Goal: Navigation & Orientation: Understand site structure

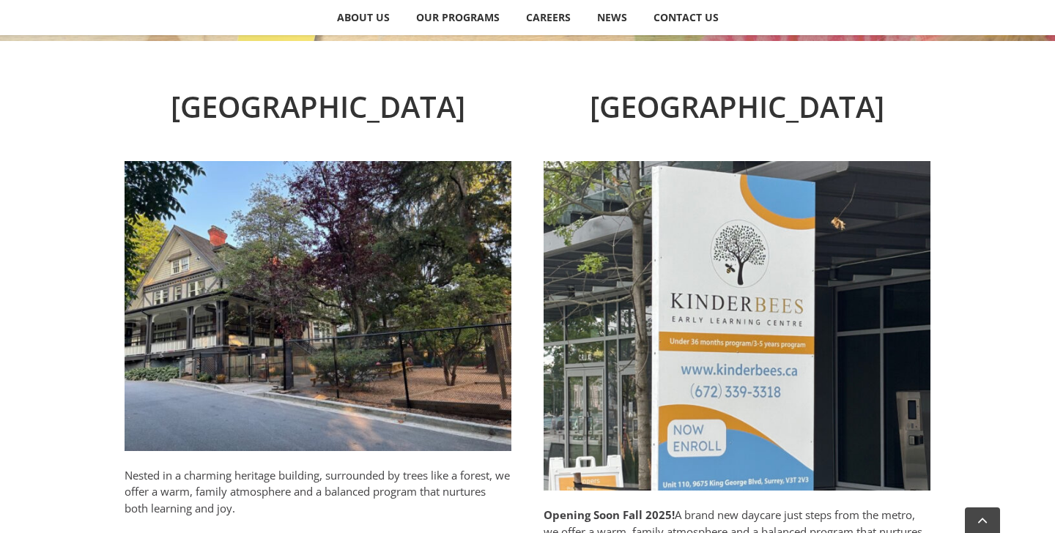
scroll to position [685, 0]
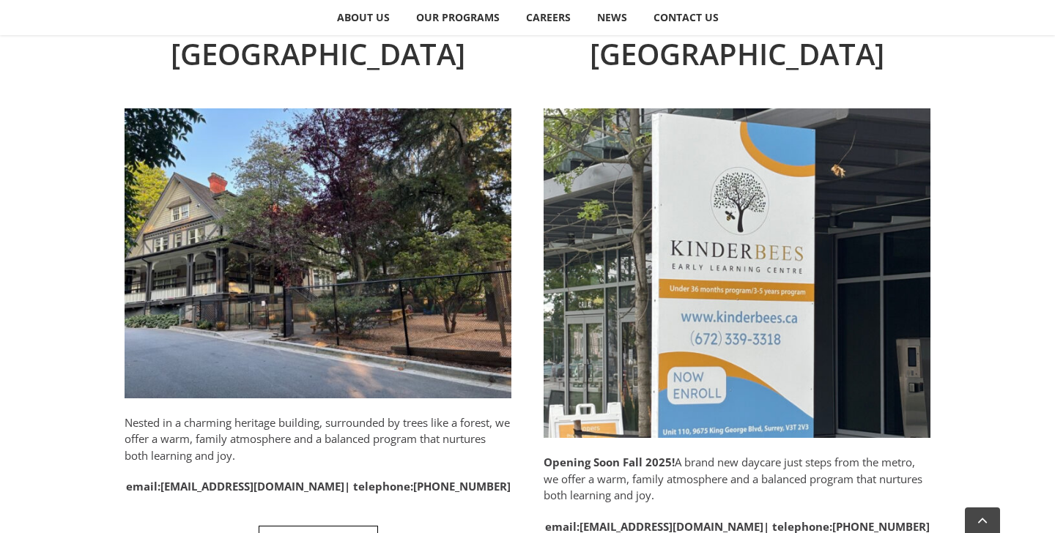
click at [414, 46] on h2 "North Vancouver" at bounding box center [318, 54] width 387 height 44
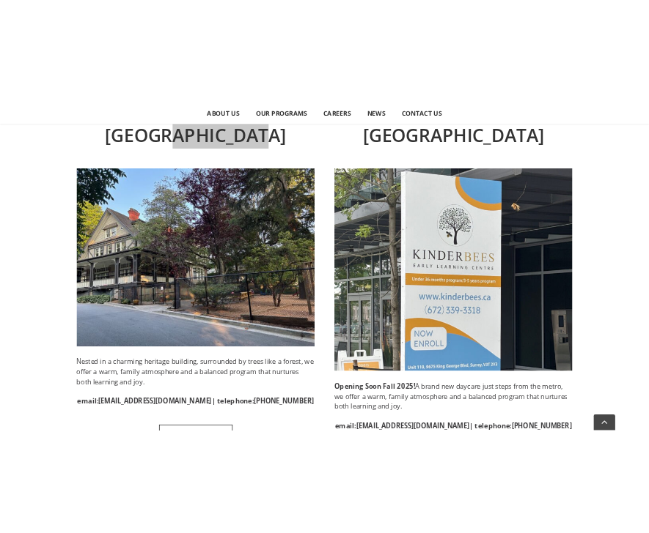
scroll to position [684, 0]
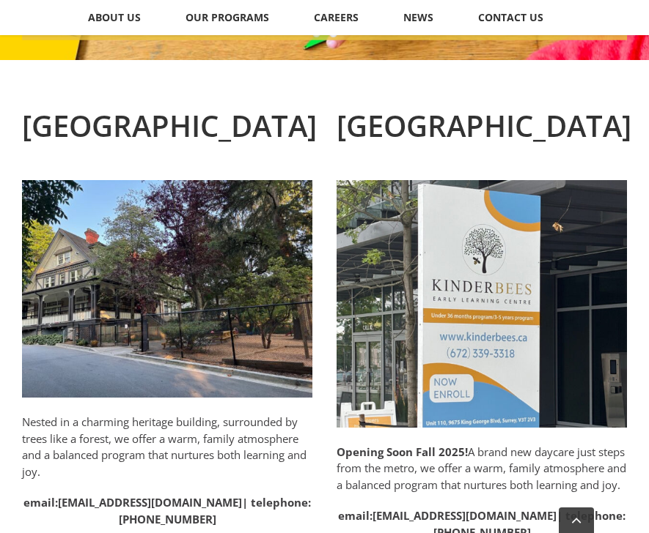
click at [407, 468] on p "Opening Soon Fall 2025! A brand new daycare just steps from the metro, we offer…" at bounding box center [481, 469] width 290 height 50
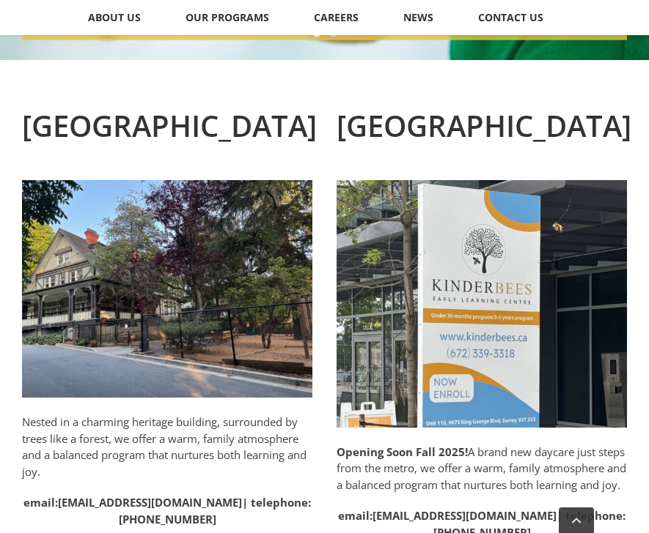
click at [215, 119] on h2 "North Vancouver" at bounding box center [167, 126] width 290 height 44
click at [429, 479] on p "Opening Soon Fall 2025! A brand new daycare just steps from the metro, we offer…" at bounding box center [481, 469] width 290 height 50
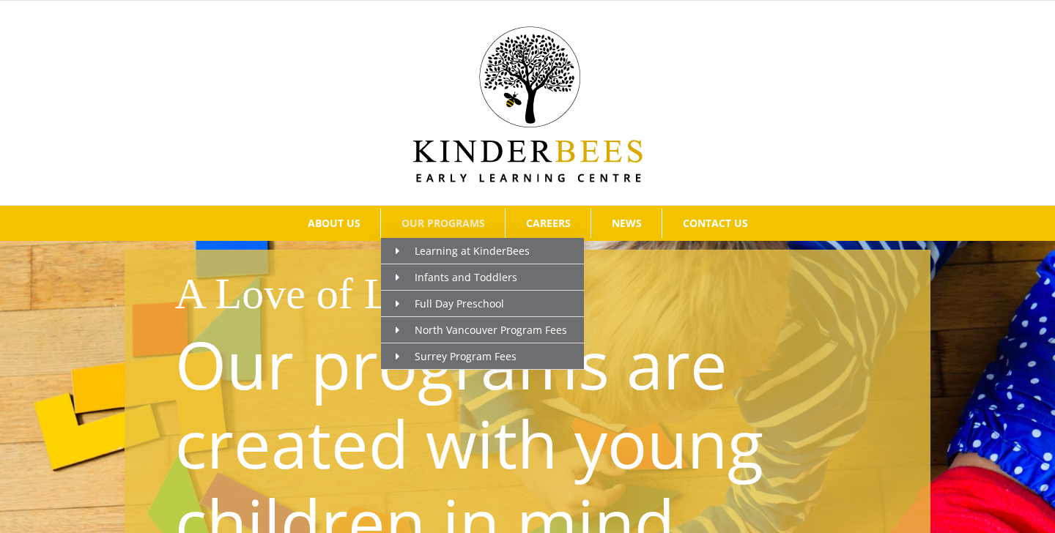
click at [442, 228] on span "OUR PROGRAMS" at bounding box center [444, 223] width 84 height 10
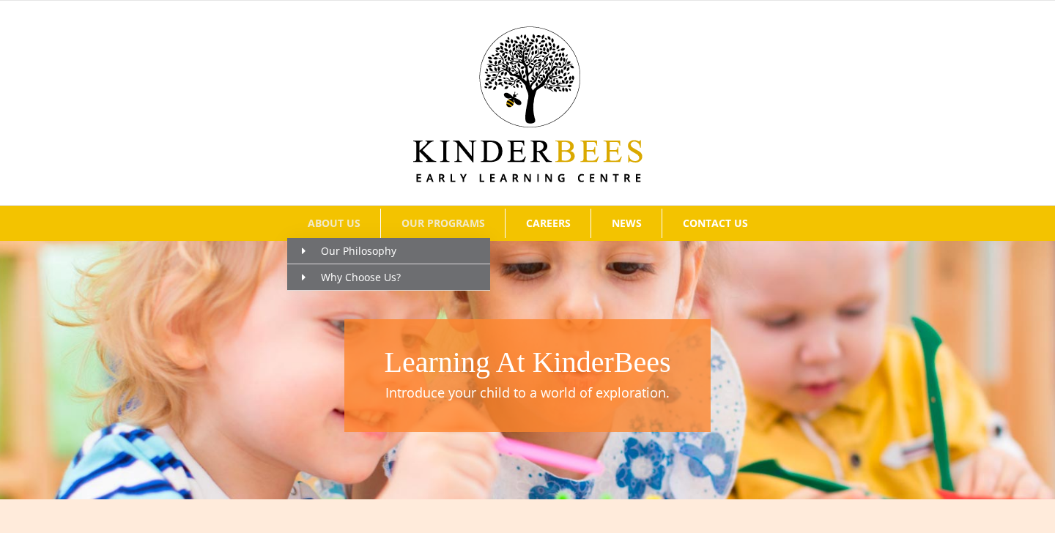
click at [350, 221] on span "ABOUT US" at bounding box center [334, 223] width 53 height 10
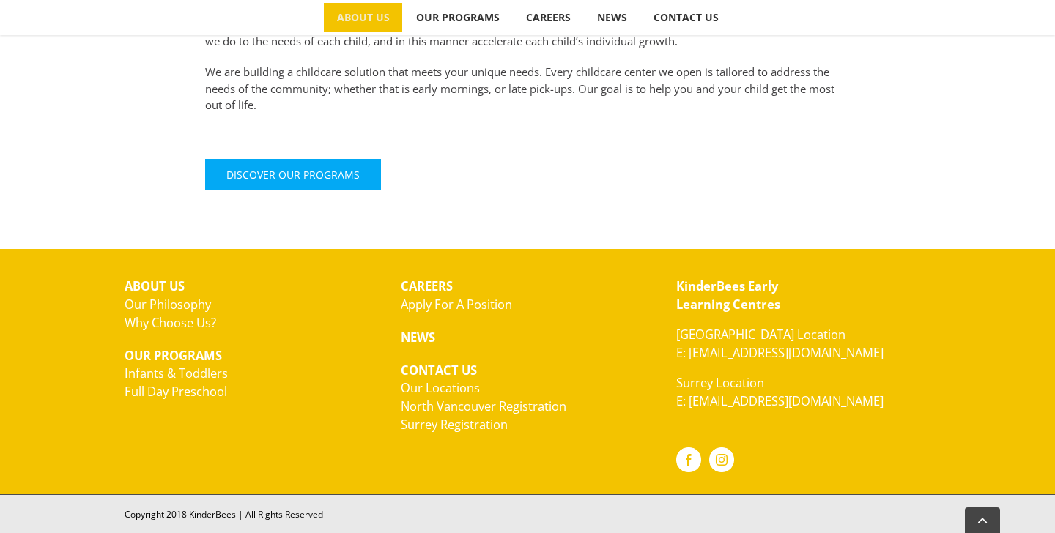
scroll to position [706, 0]
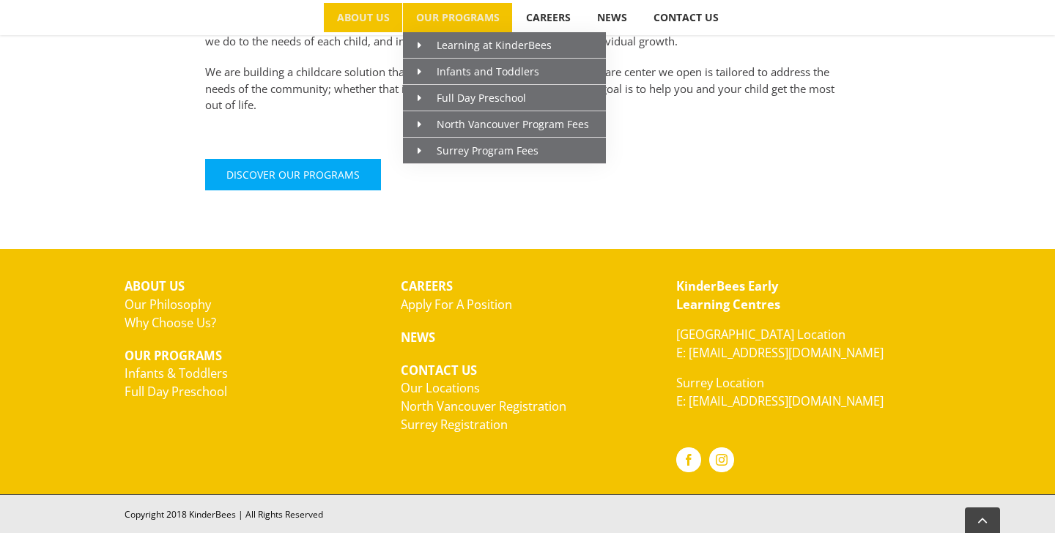
click at [469, 20] on span "OUR PROGRAMS" at bounding box center [458, 17] width 84 height 10
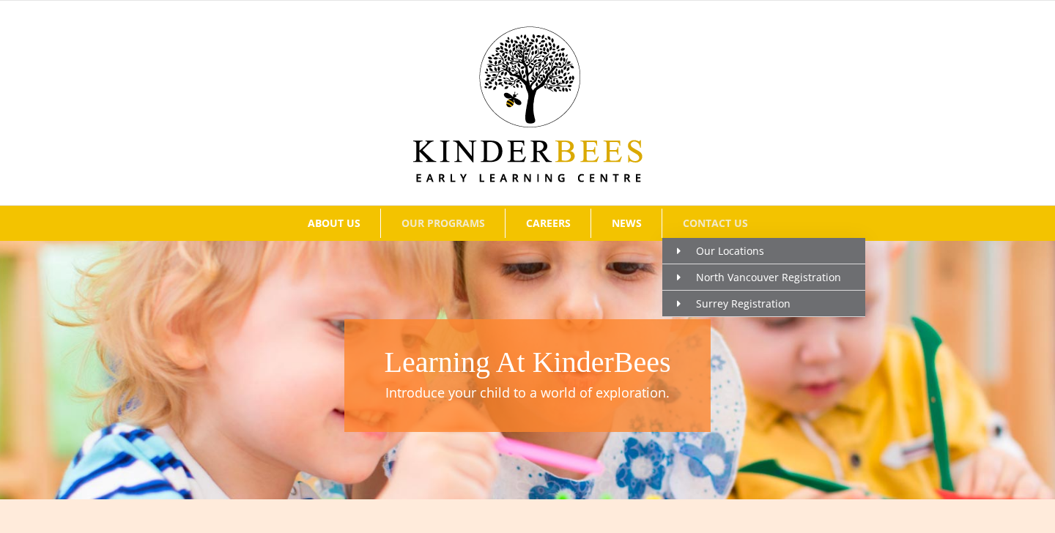
click at [708, 223] on span "CONTACT US" at bounding box center [715, 223] width 65 height 10
click at [706, 212] on link "CONTACT US" at bounding box center [715, 223] width 106 height 29
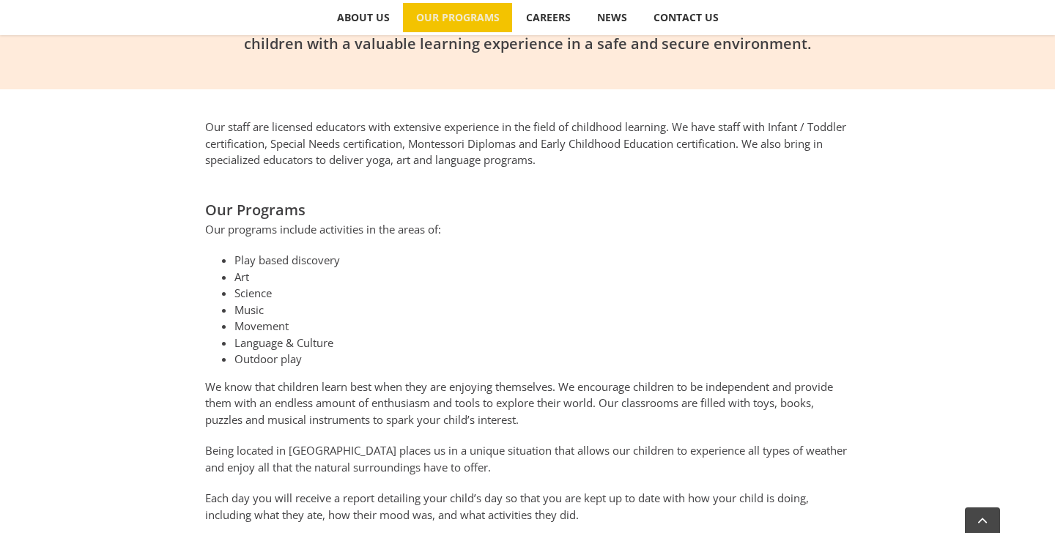
scroll to position [171, 0]
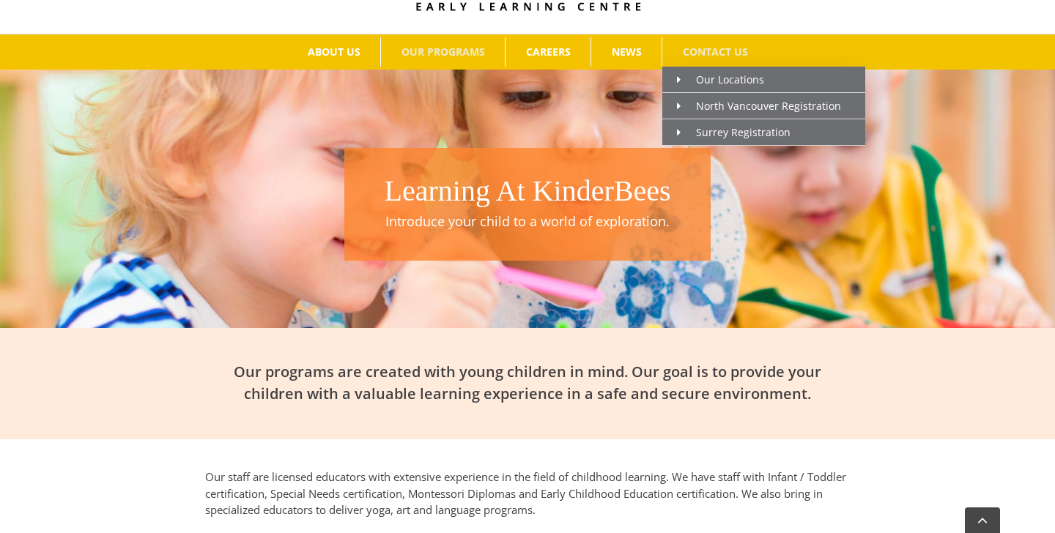
click at [691, 58] on link "CONTACT US" at bounding box center [715, 51] width 106 height 29
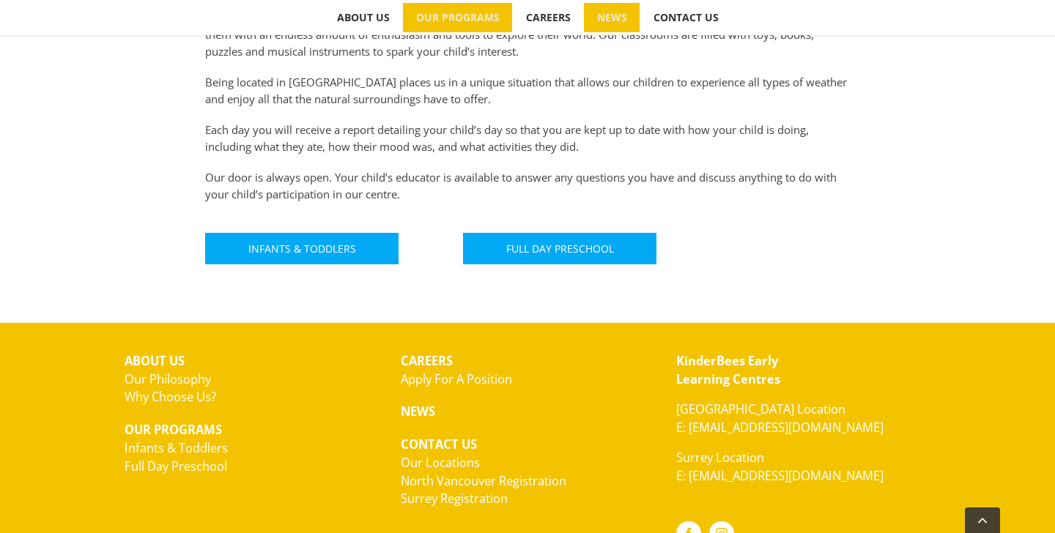
scroll to position [0, 0]
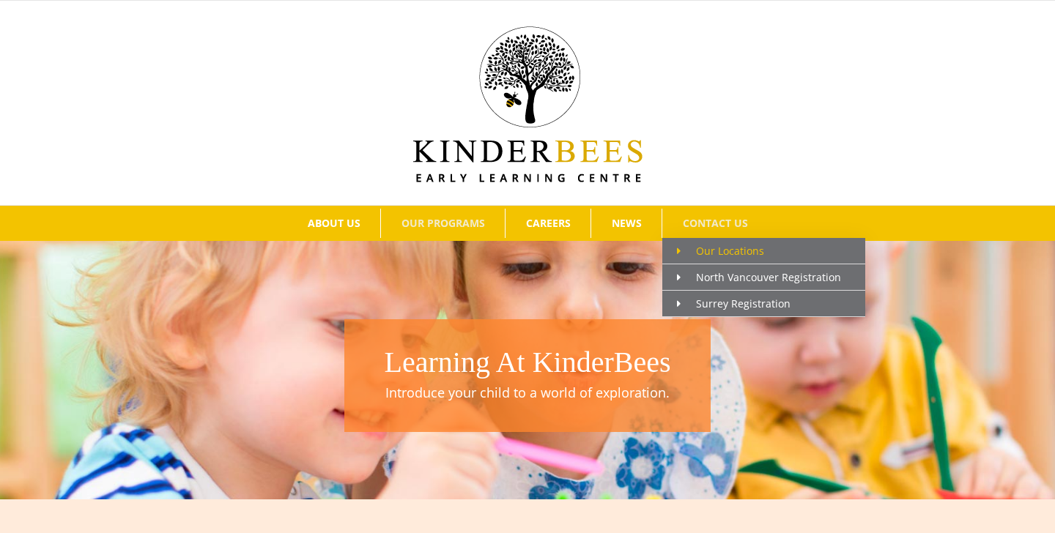
click at [700, 255] on span "Our Locations" at bounding box center [720, 251] width 87 height 14
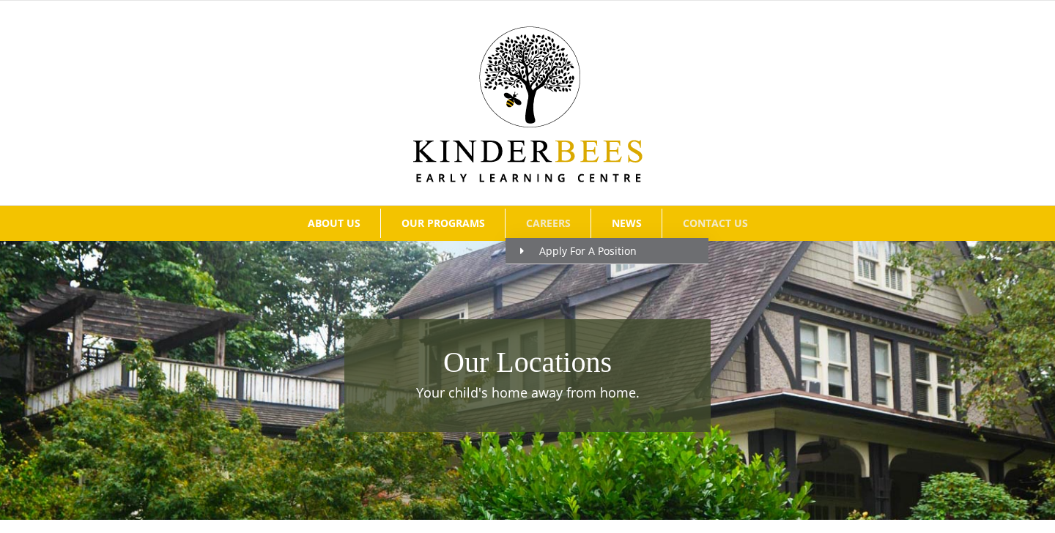
click at [533, 210] on link "CAREERS" at bounding box center [548, 223] width 85 height 29
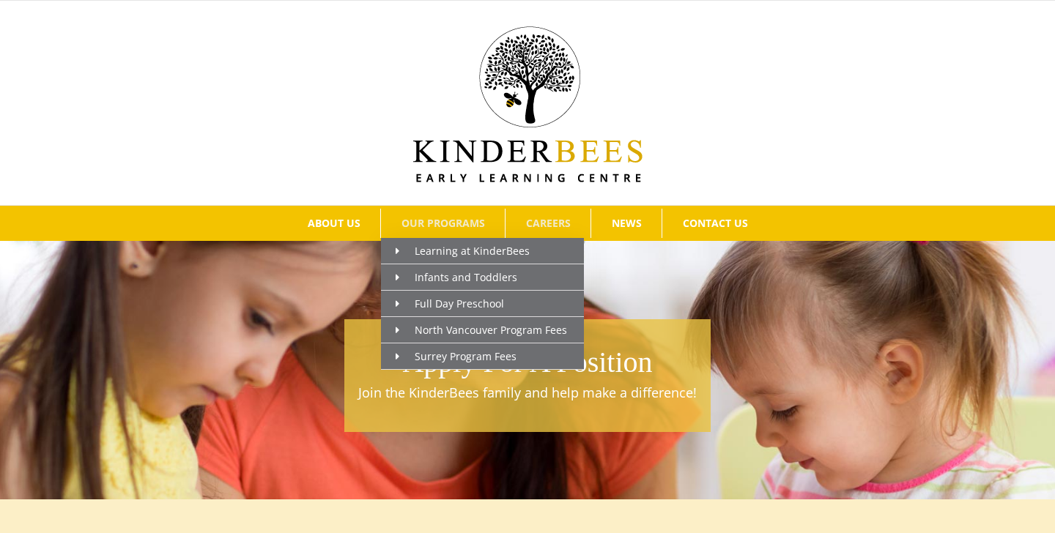
click at [470, 226] on span "OUR PROGRAMS" at bounding box center [444, 223] width 84 height 10
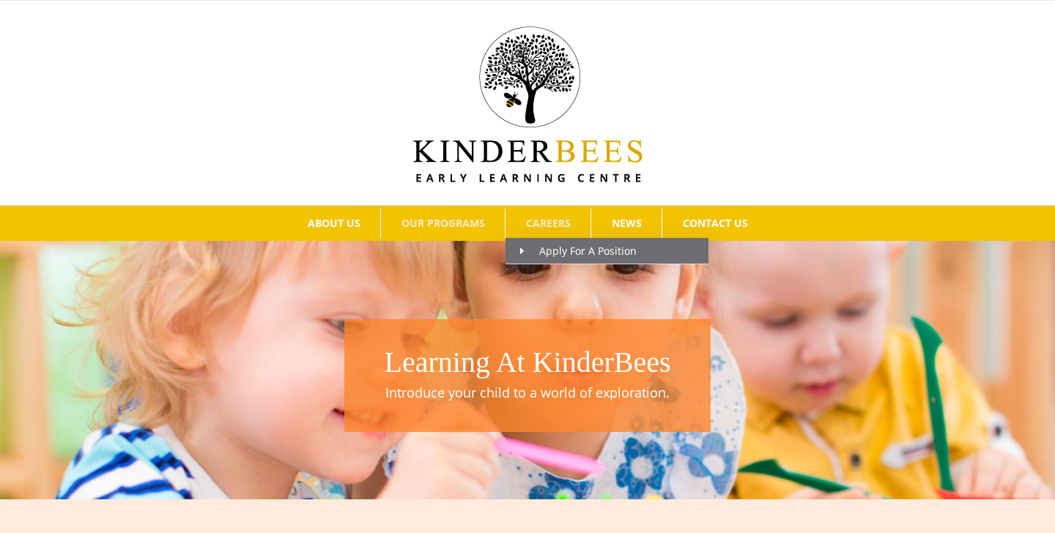
click at [537, 226] on span "CAREERS" at bounding box center [548, 223] width 45 height 10
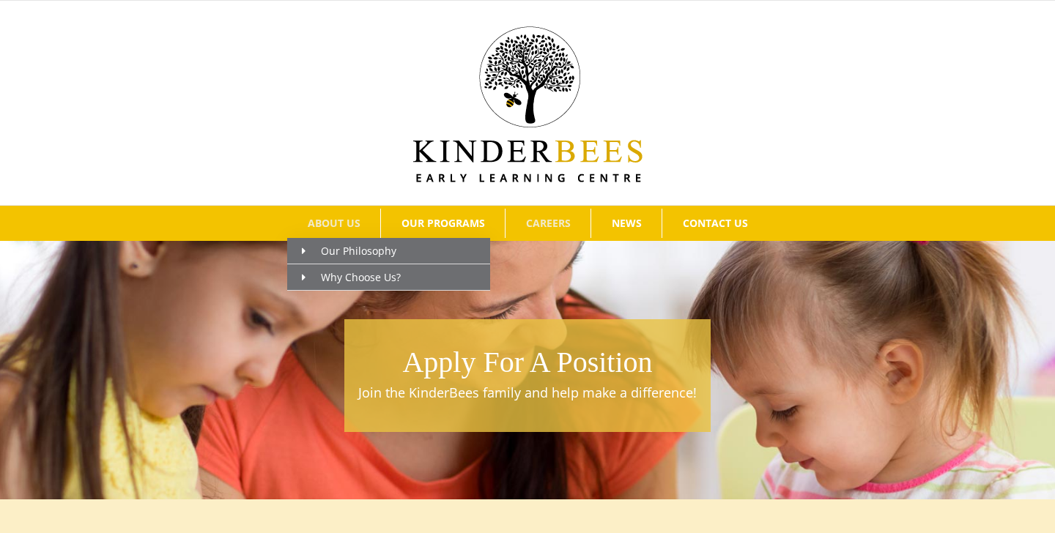
click at [355, 224] on span "ABOUT US" at bounding box center [334, 223] width 53 height 10
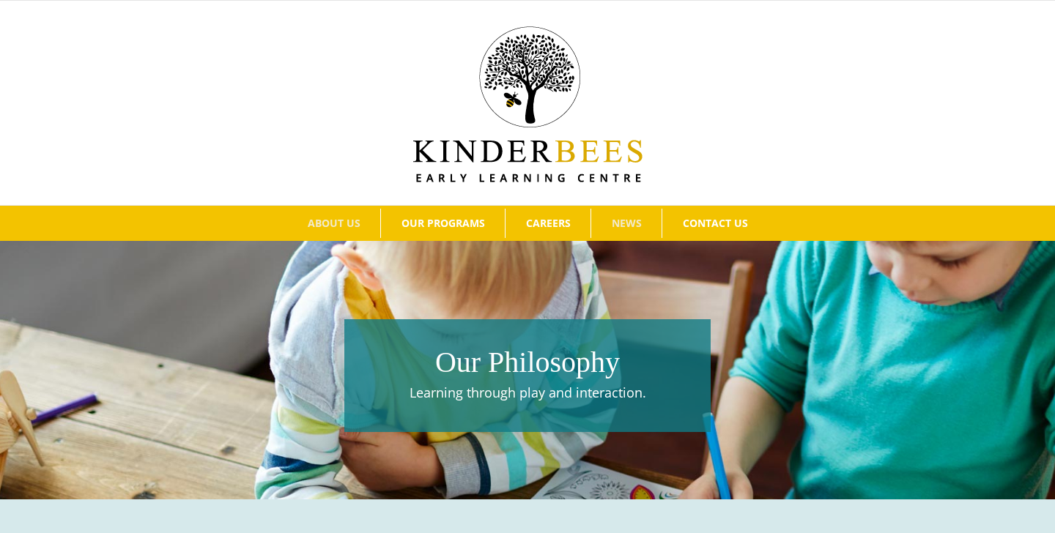
click at [632, 212] on link "NEWS" at bounding box center [626, 223] width 70 height 29
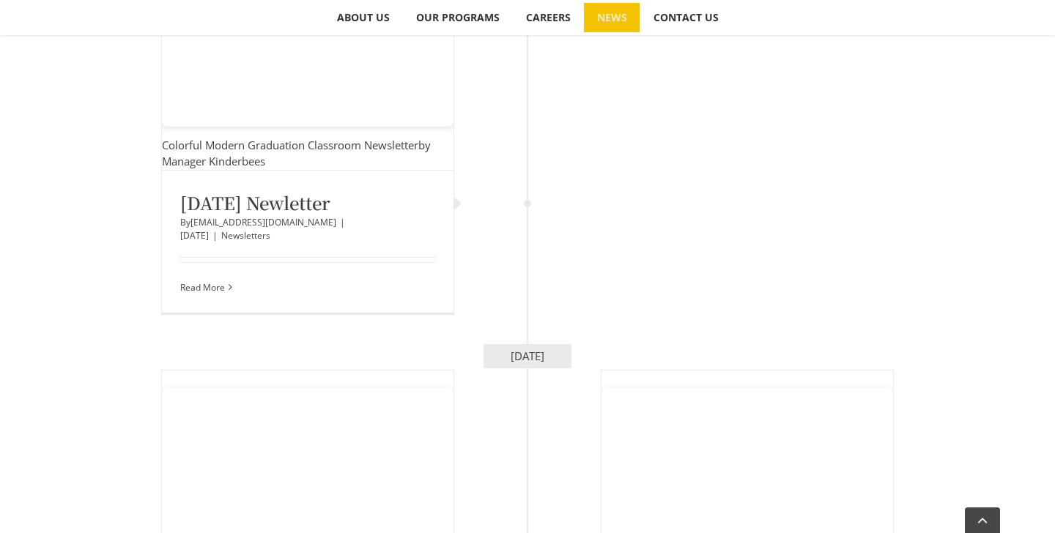
scroll to position [2412, 0]
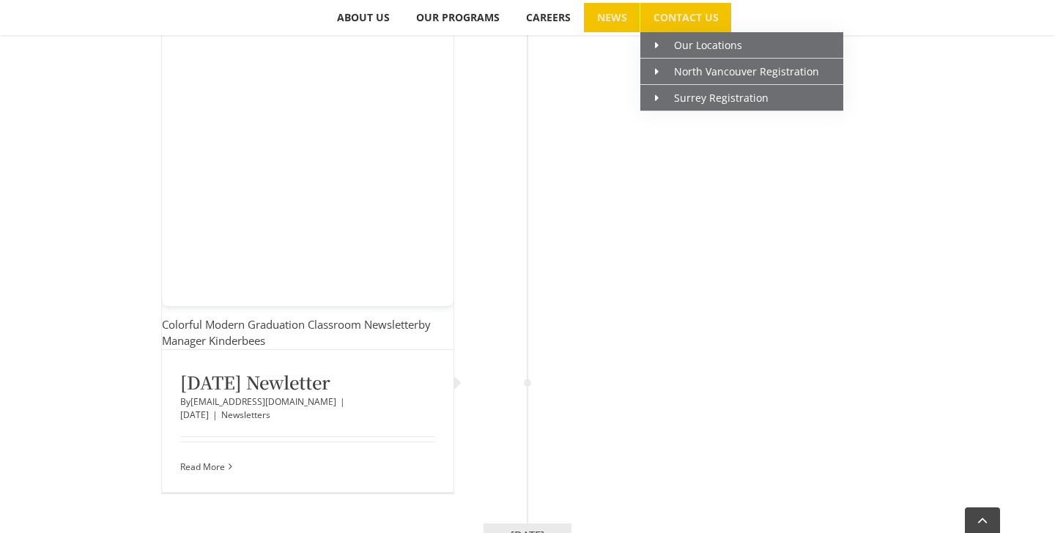
click at [659, 10] on link "CONTACT US" at bounding box center [685, 17] width 91 height 29
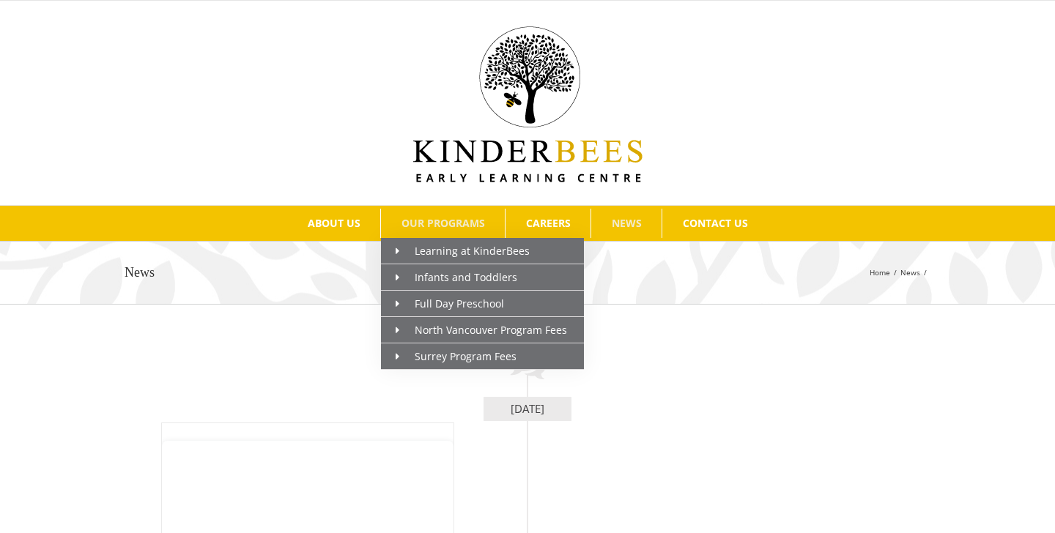
click at [458, 218] on span "OUR PROGRAMS" at bounding box center [444, 223] width 84 height 10
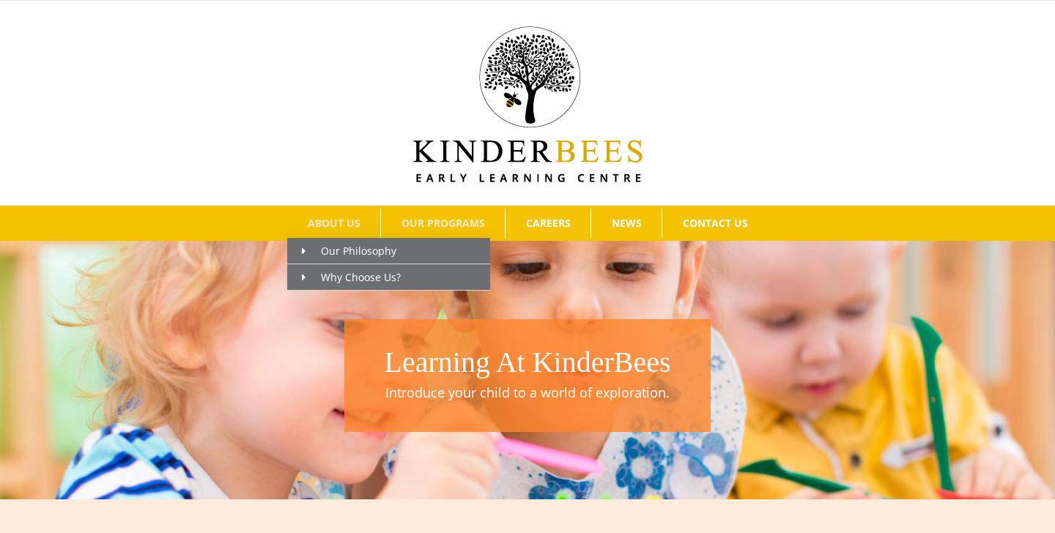
click at [330, 231] on link "ABOUT US" at bounding box center [333, 223] width 93 height 29
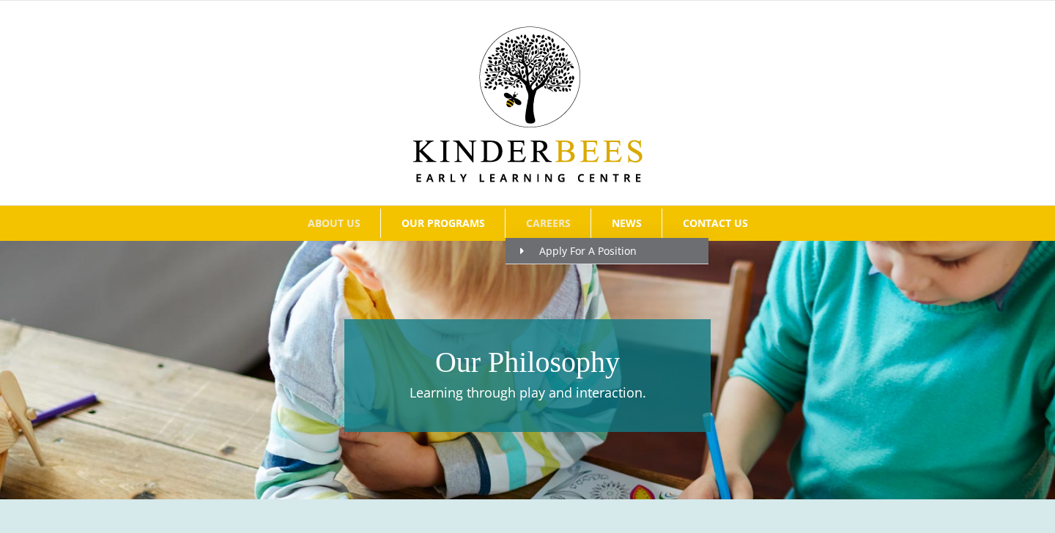
click at [558, 211] on link "CAREERS" at bounding box center [548, 223] width 85 height 29
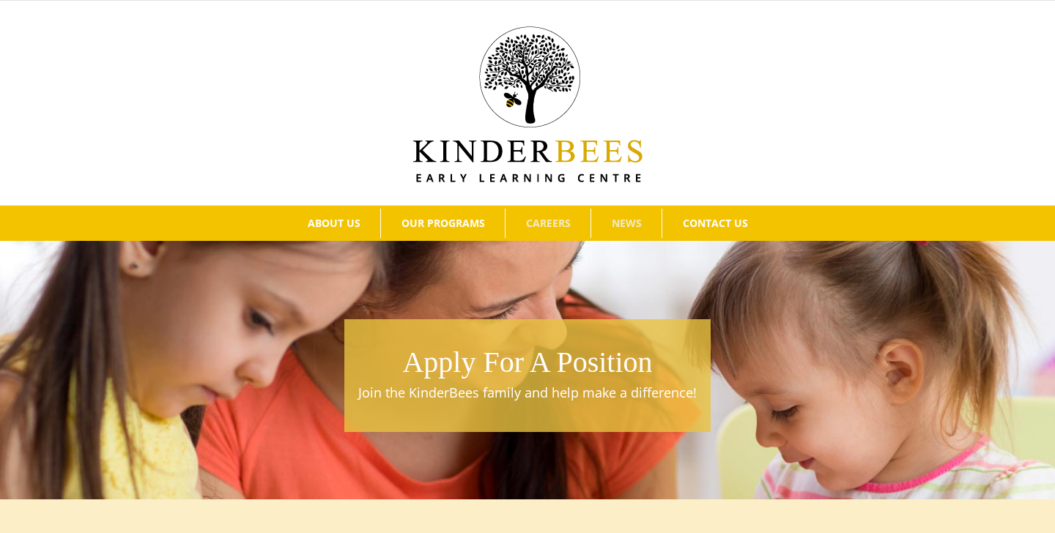
click at [617, 218] on span "NEWS" at bounding box center [627, 223] width 30 height 10
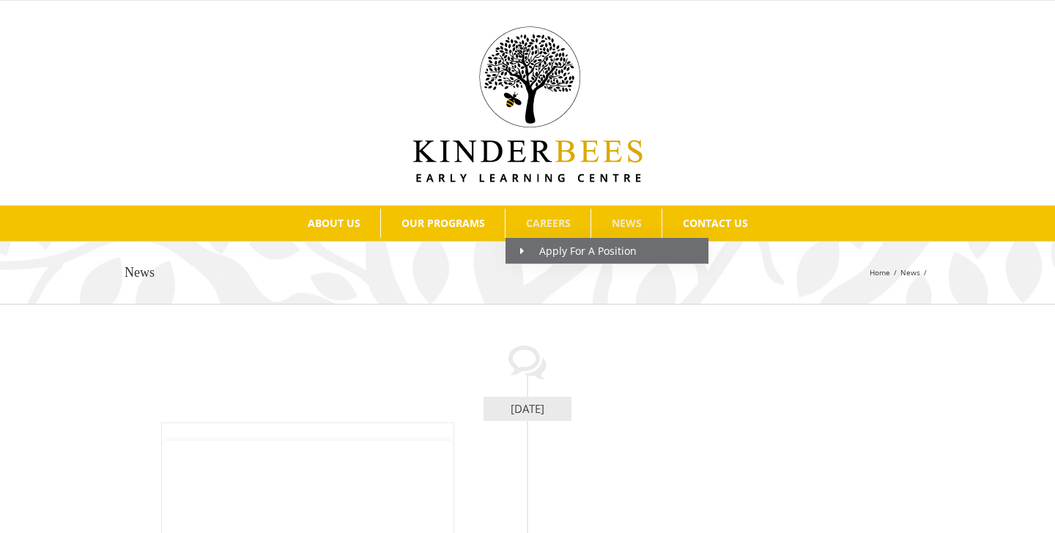
click at [545, 229] on span "CAREERS" at bounding box center [548, 223] width 45 height 10
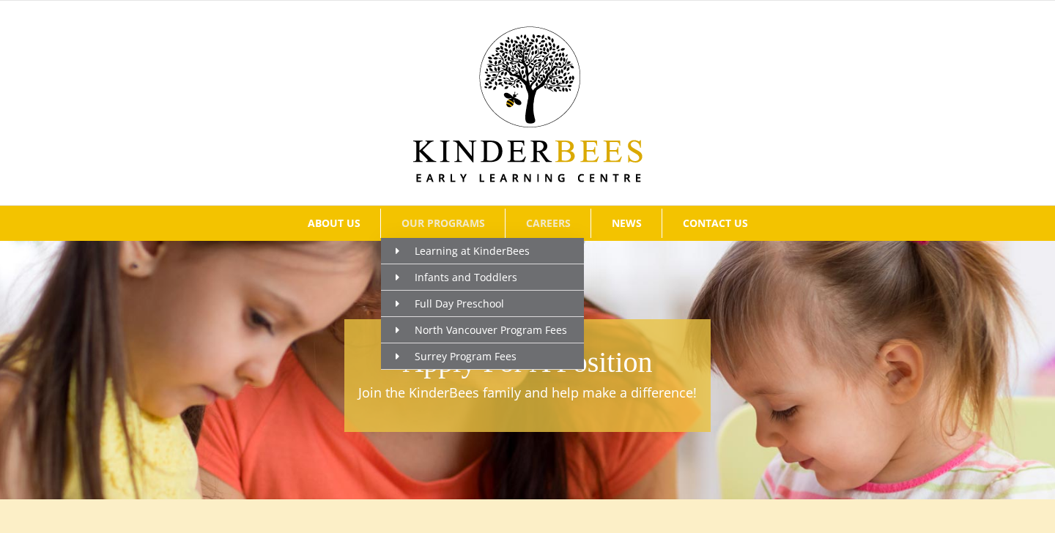
click at [447, 229] on span "OUR PROGRAMS" at bounding box center [444, 223] width 84 height 10
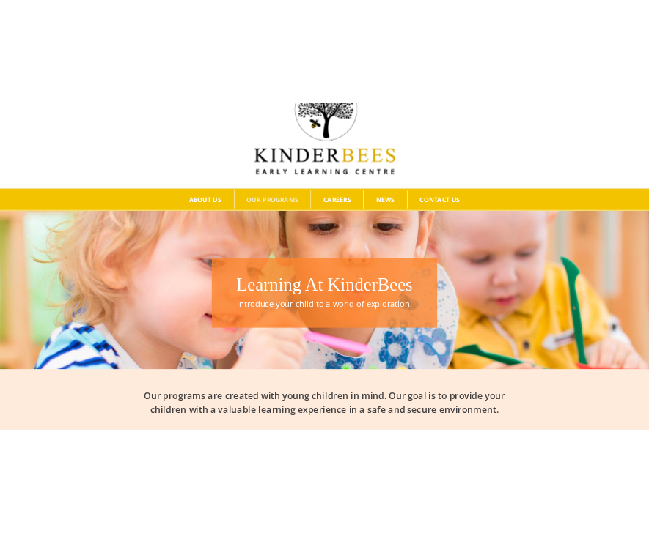
scroll to position [69, 0]
